Goal: Check status

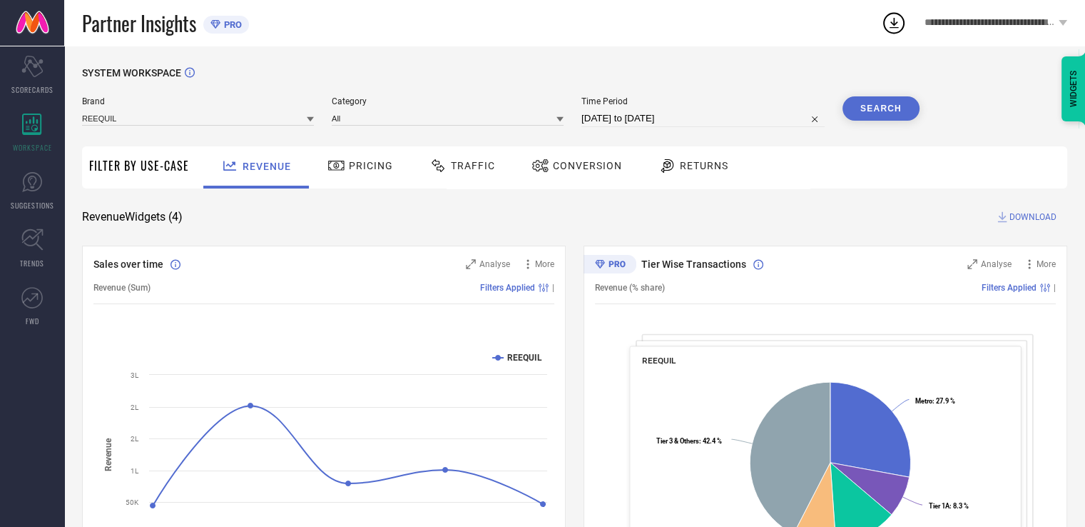
click at [382, 162] on span "Pricing" at bounding box center [371, 165] width 44 height 11
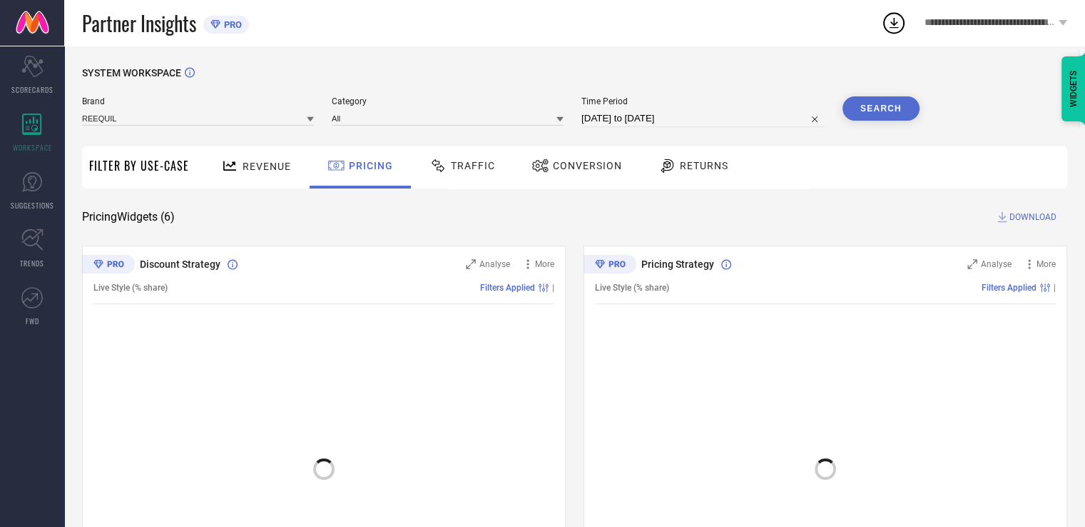
click at [480, 160] on span "Traffic" at bounding box center [473, 165] width 44 height 11
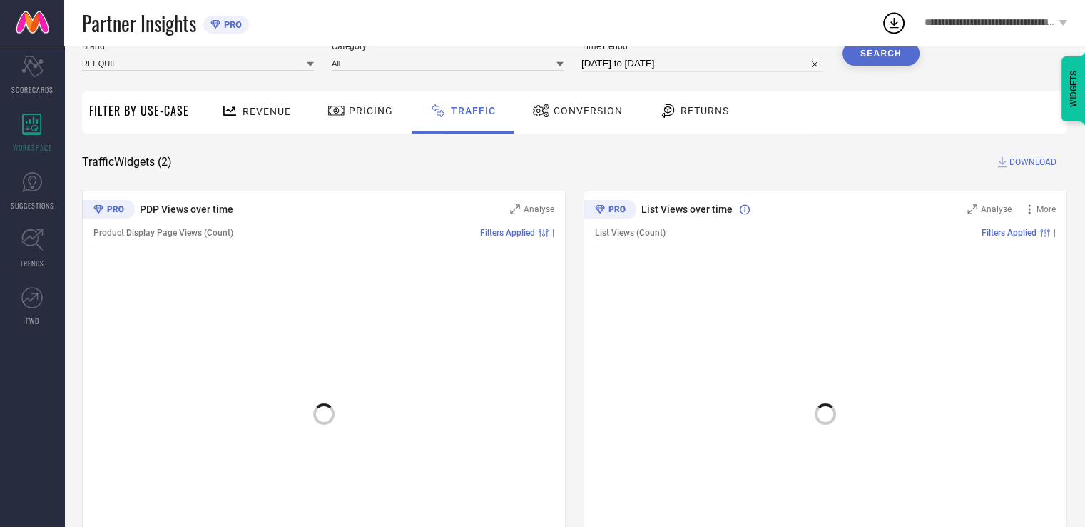
scroll to position [98, 0]
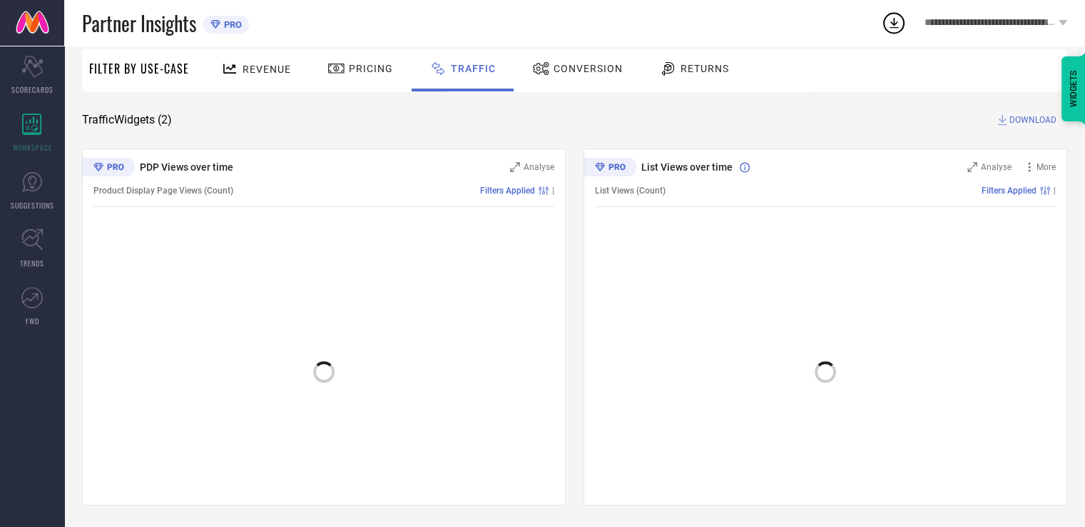
click at [584, 66] on span "Conversion" at bounding box center [588, 68] width 69 height 11
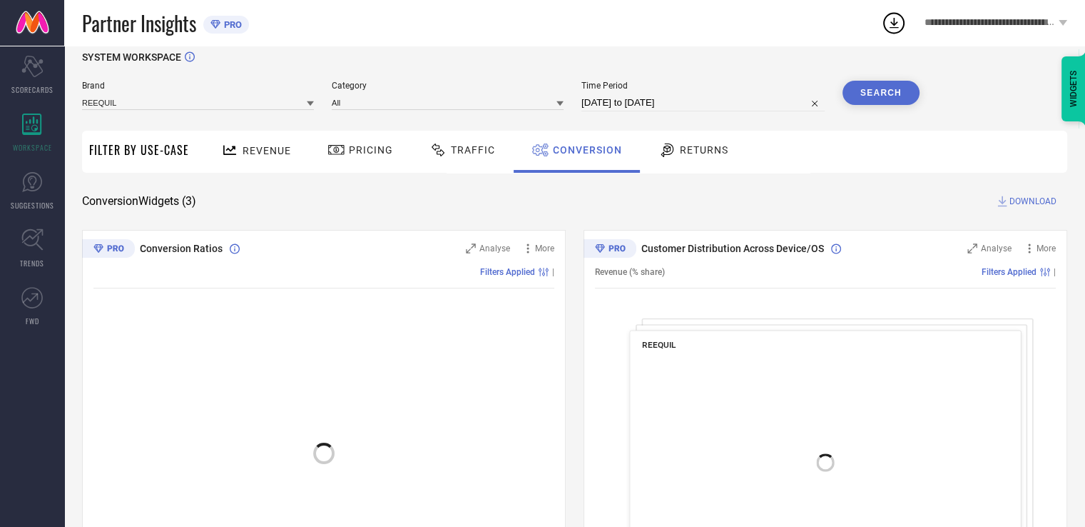
scroll to position [0, 0]
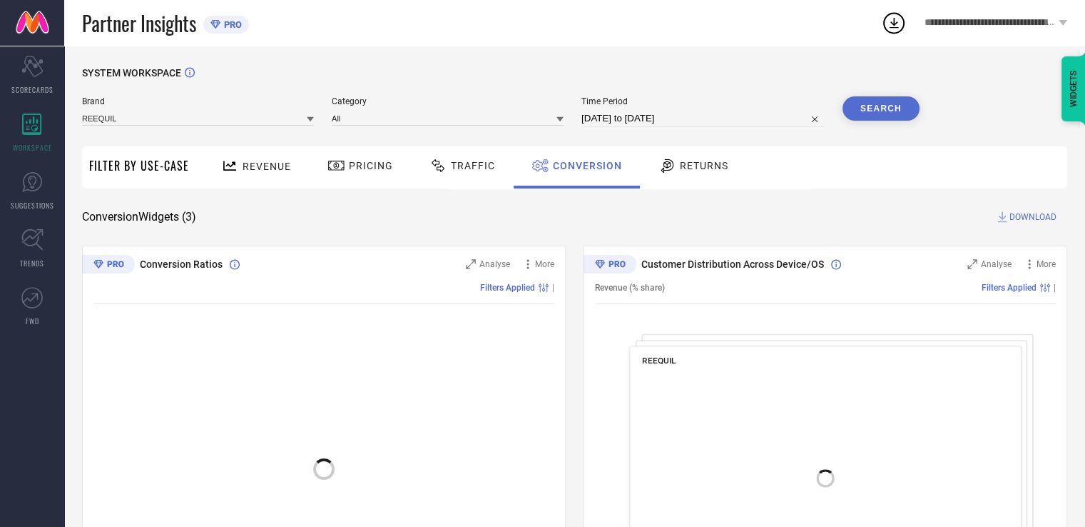
click at [701, 115] on input "[DATE] to [DATE]" at bounding box center [703, 118] width 243 height 17
select select "6"
select select "2025"
select select "7"
select select "2025"
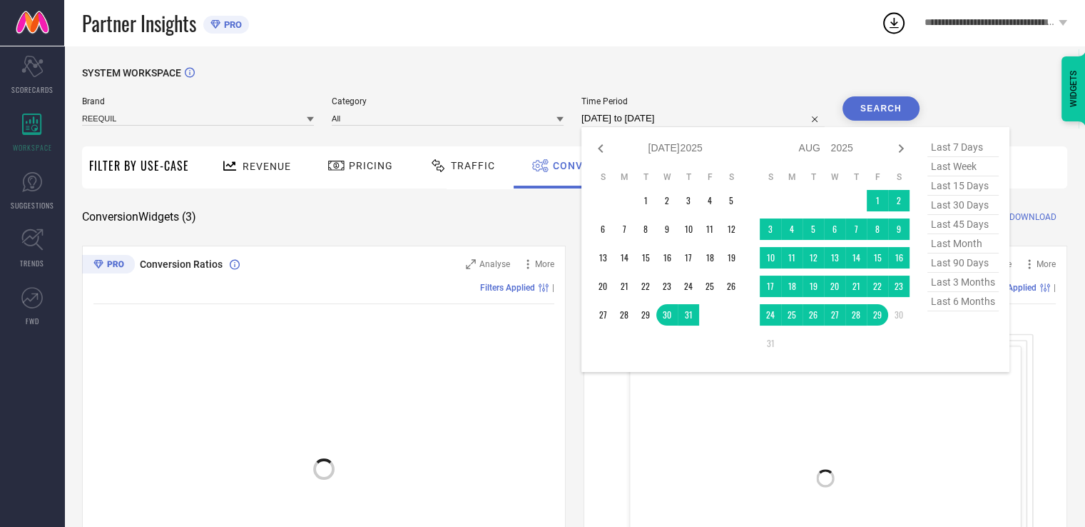
click at [716, 103] on span "Time Period" at bounding box center [703, 101] width 243 height 10
